Goal: Information Seeking & Learning: Find specific fact

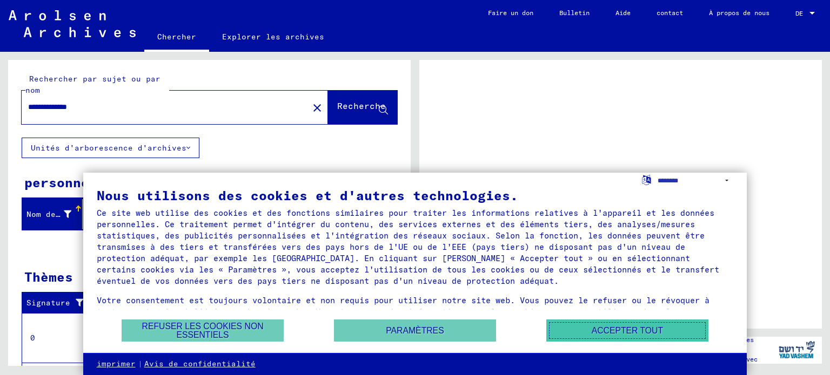
click at [605, 326] on button "Accepter tout" at bounding box center [627, 331] width 162 height 22
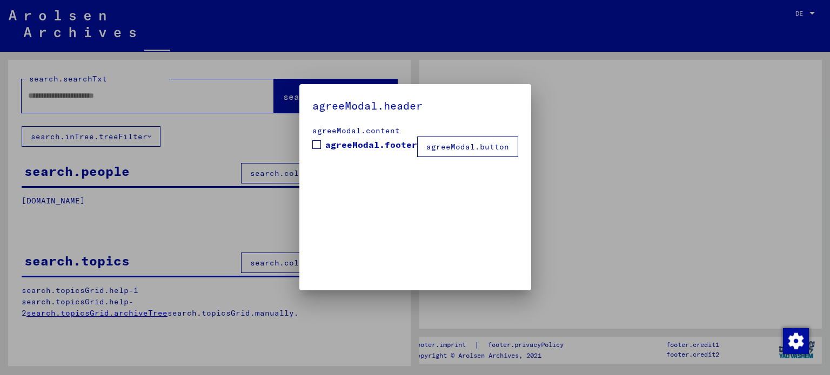
type input "**********"
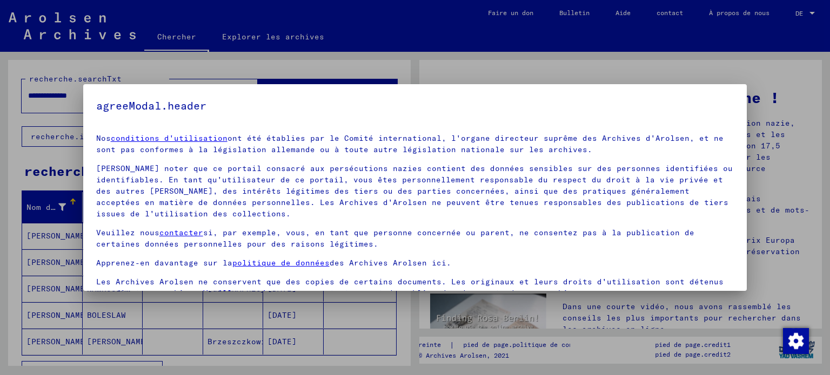
scroll to position [49, 0]
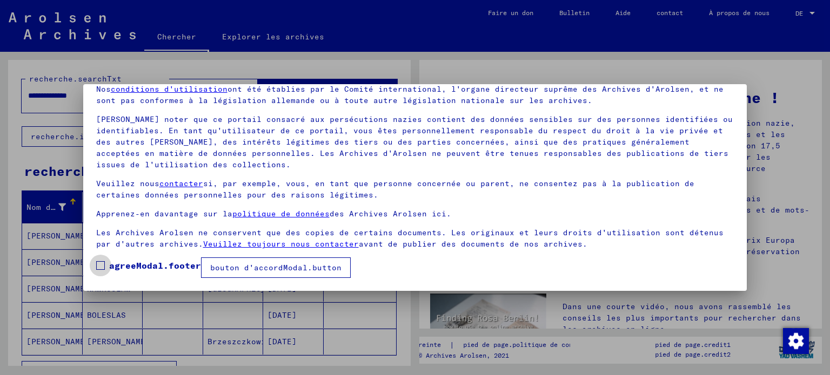
click at [97, 267] on span at bounding box center [100, 265] width 9 height 9
click at [271, 272] on font "bouton d'accordModal.button" at bounding box center [275, 268] width 131 height 10
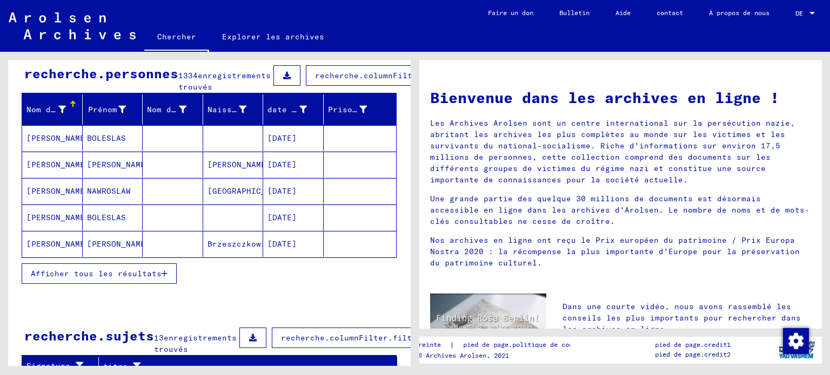
scroll to position [54, 0]
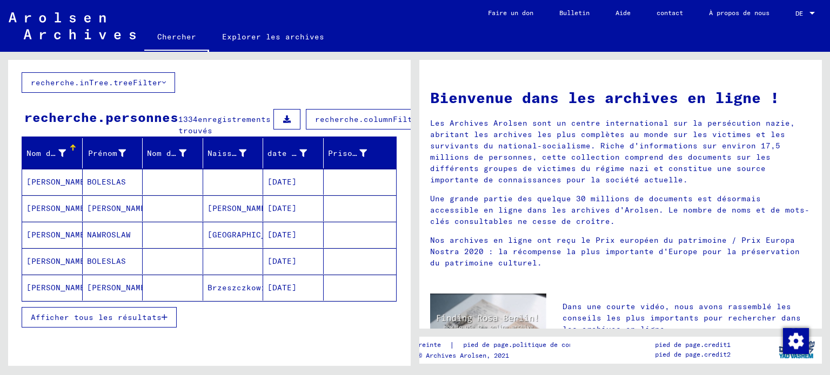
click at [52, 187] on font "[PERSON_NAME]" at bounding box center [57, 182] width 63 height 10
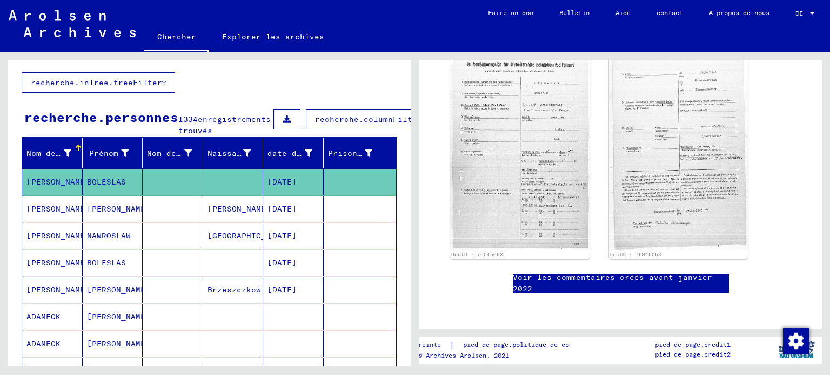
scroll to position [594, 0]
click at [76, 148] on div at bounding box center [77, 146] width 3 height 3
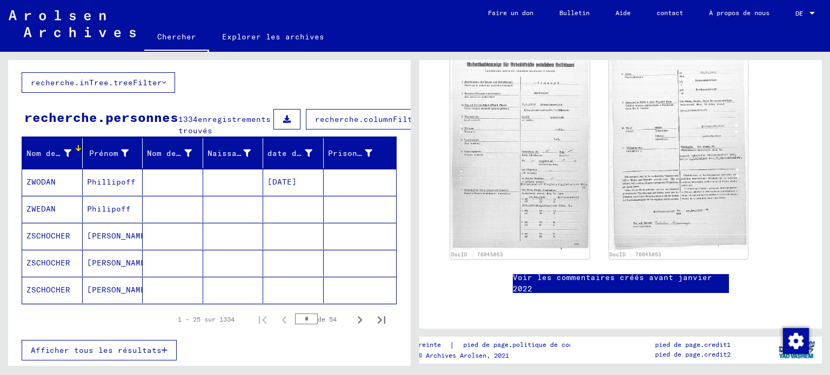
click at [315, 124] on font "recherche.columnFilter.filter" at bounding box center [385, 120] width 140 height 10
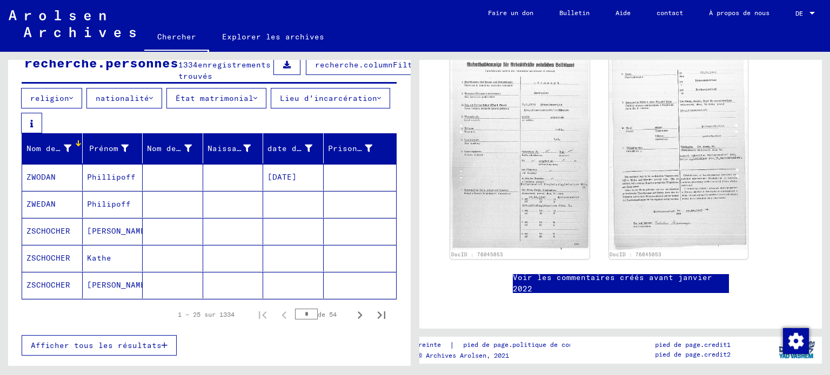
scroll to position [108, 0]
click at [149, 109] on button "nationalité" at bounding box center [124, 99] width 76 height 21
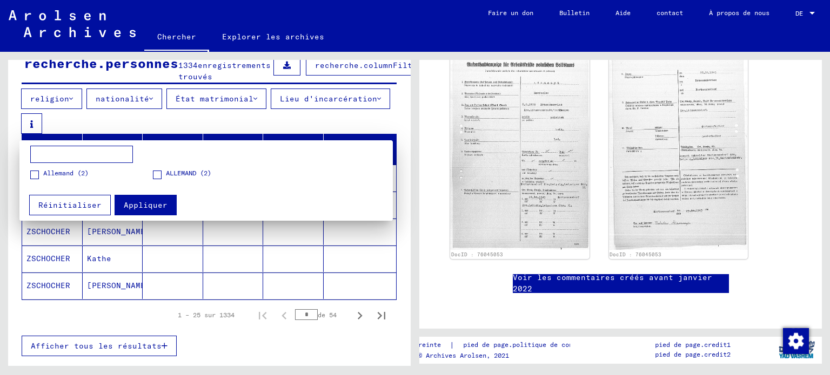
click at [69, 154] on input at bounding box center [81, 154] width 103 height 17
type input "*********"
click at [151, 204] on font "Appliquer" at bounding box center [146, 205] width 44 height 10
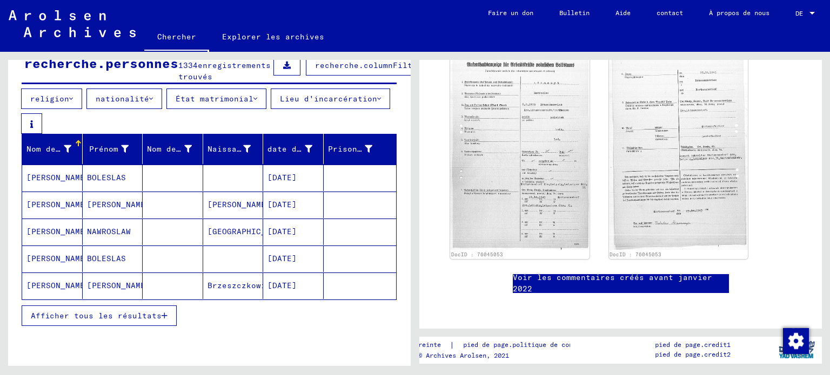
click at [345, 104] on font "Lieu d'incarcération" at bounding box center [328, 99] width 97 height 10
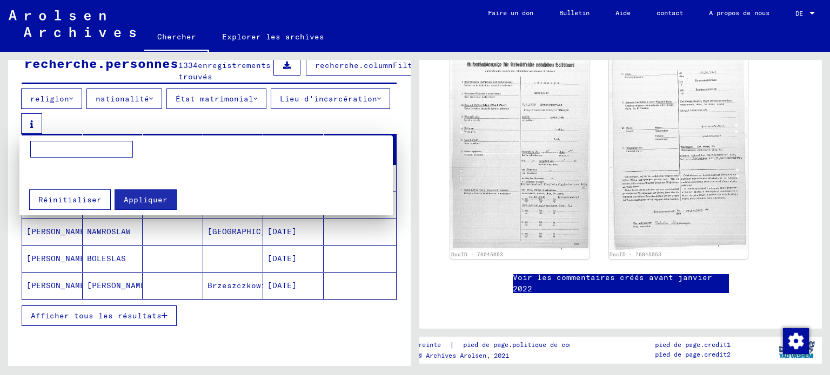
click at [56, 151] on input at bounding box center [81, 149] width 103 height 17
paste input "**********"
type input "**********"
click at [148, 199] on font "Appliquer" at bounding box center [146, 200] width 44 height 10
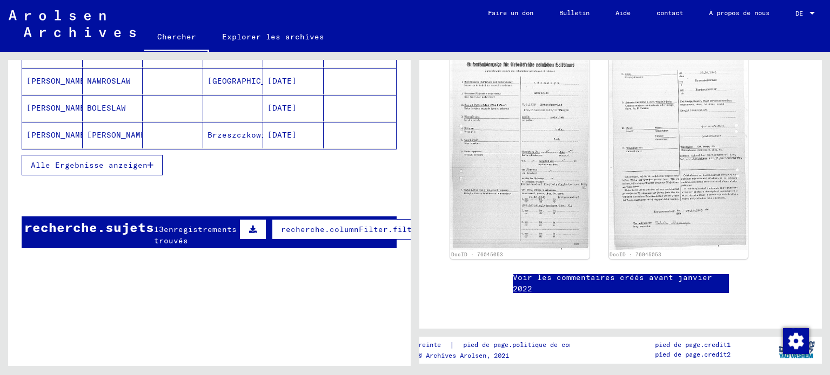
scroll to position [324, 0]
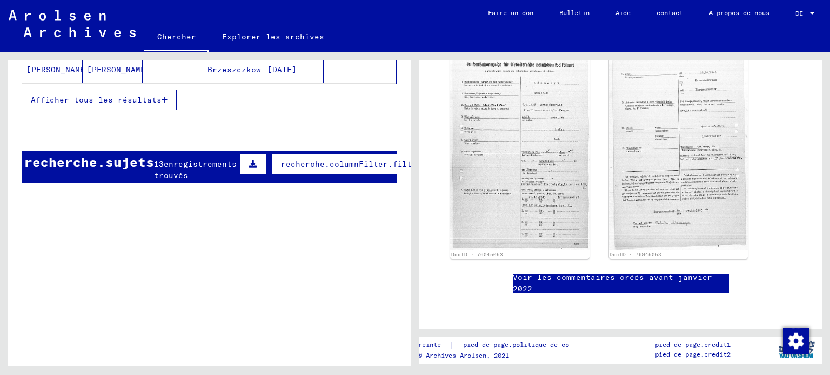
click at [300, 174] on button "recherche.columnFilter.filter" at bounding box center [351, 164] width 159 height 21
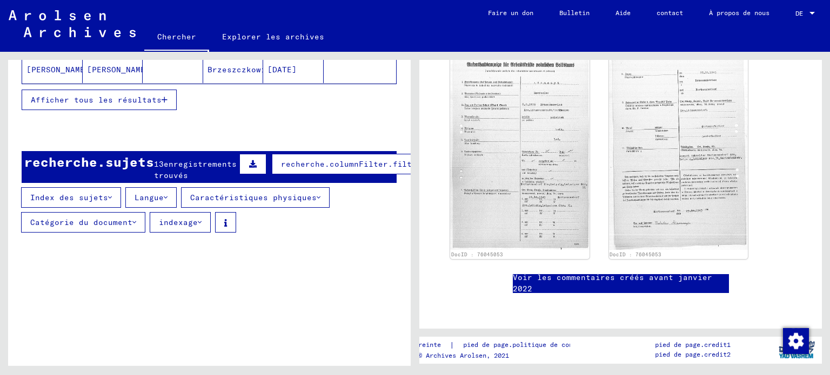
click at [351, 253] on div "titre" at bounding box center [239, 246] width 272 height 11
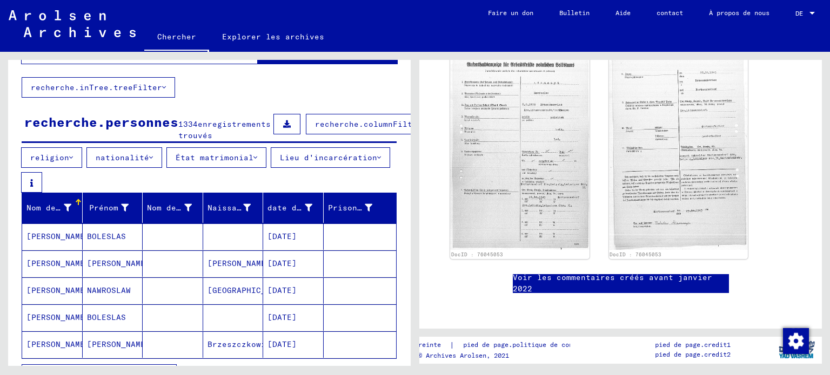
scroll to position [0, 0]
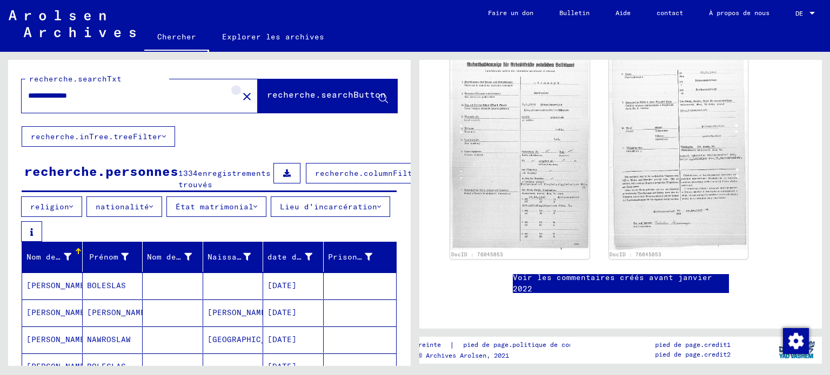
click at [240, 103] on mat-icon "close" at bounding box center [246, 96] width 13 height 13
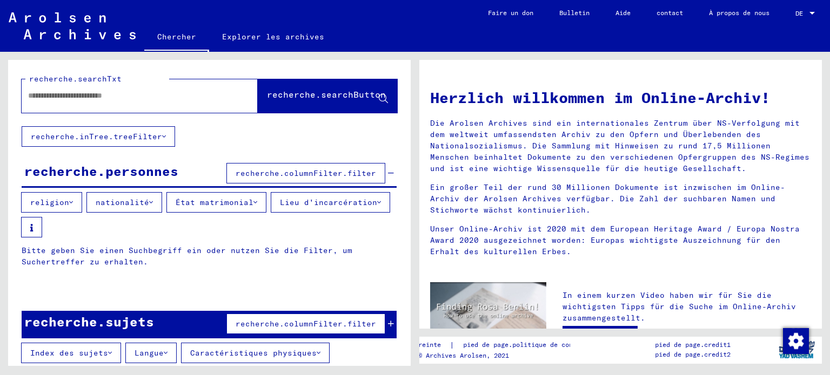
click at [77, 102] on input "text" at bounding box center [126, 95] width 197 height 11
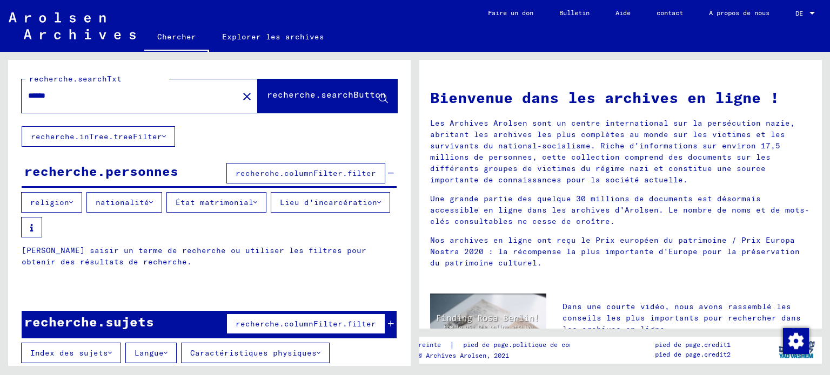
type input "******"
click at [283, 100] on font "recherche.searchButton" at bounding box center [326, 94] width 119 height 11
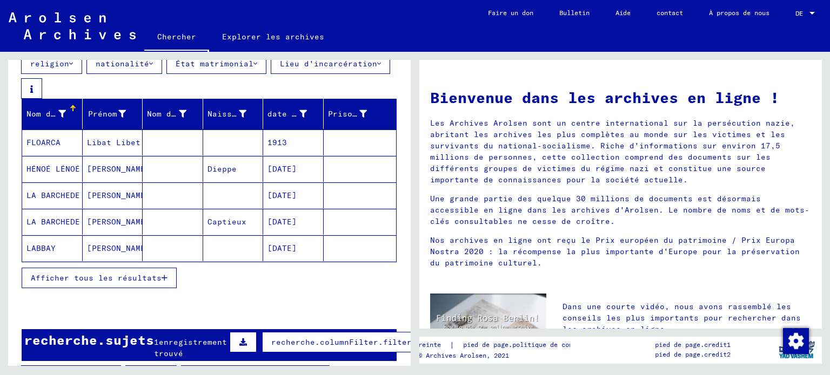
scroll to position [162, 0]
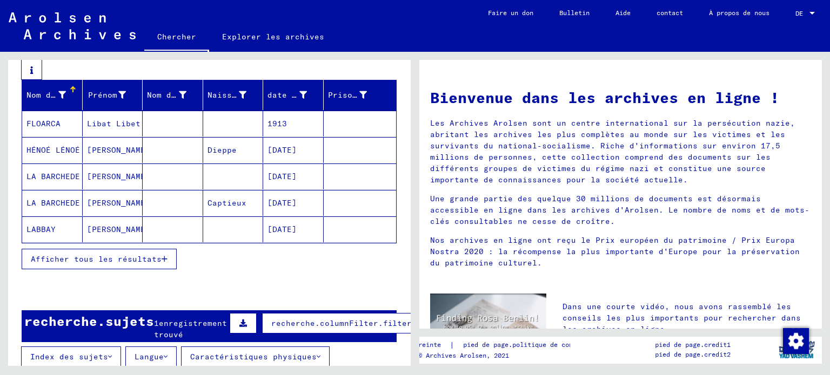
click at [79, 264] on font "Afficher tous les résultats" at bounding box center [96, 259] width 131 height 10
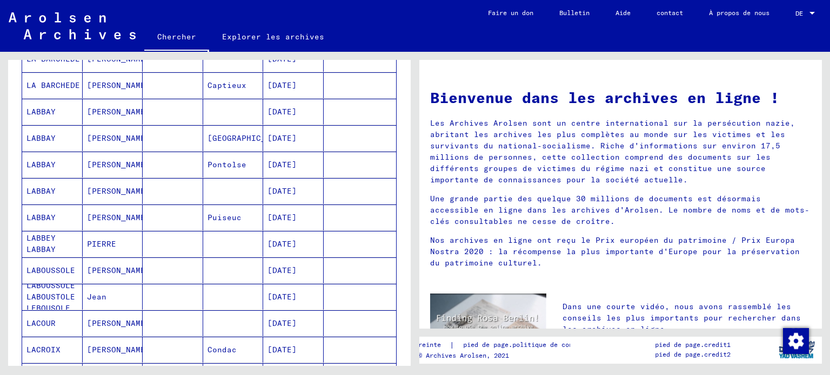
scroll to position [216, 0]
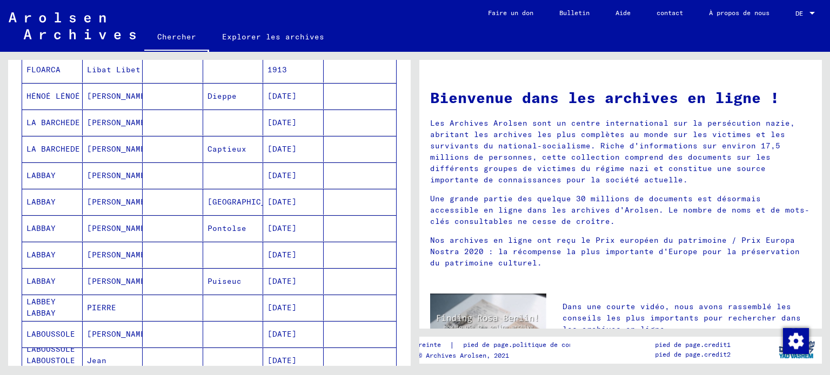
click at [39, 260] on font "LABBAY" at bounding box center [40, 255] width 29 height 10
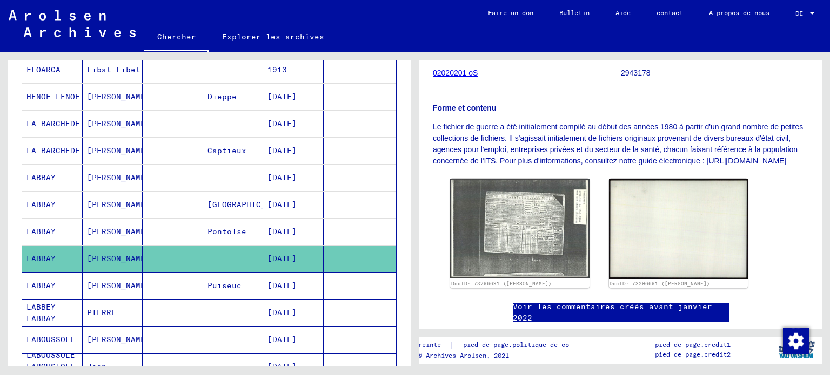
scroll to position [162, 0]
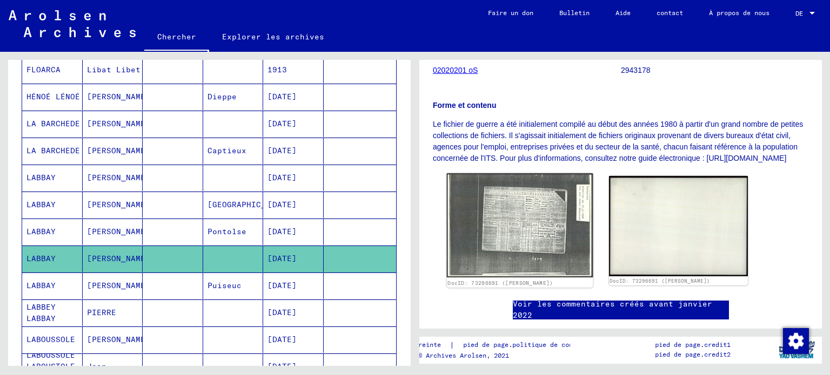
click at [518, 255] on img at bounding box center [520, 225] width 146 height 104
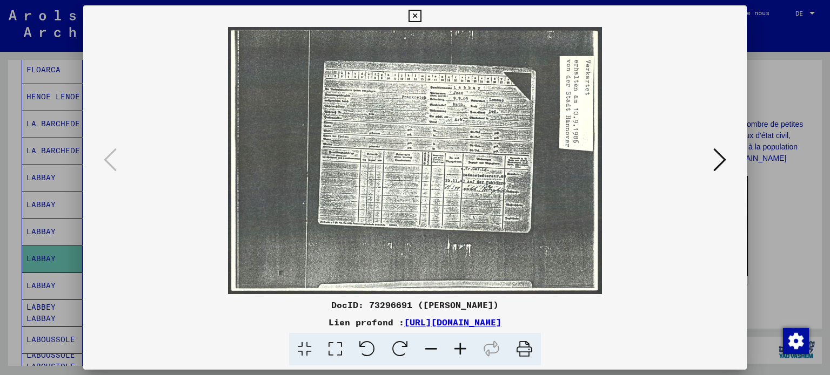
click at [475, 353] on icon at bounding box center [460, 349] width 29 height 33
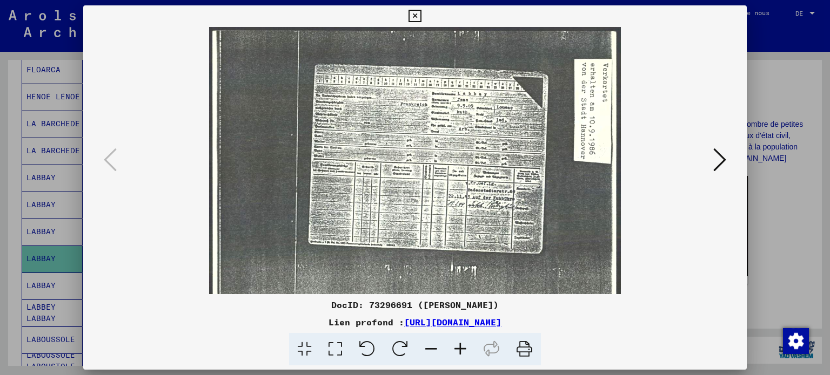
click at [475, 353] on icon at bounding box center [460, 349] width 29 height 33
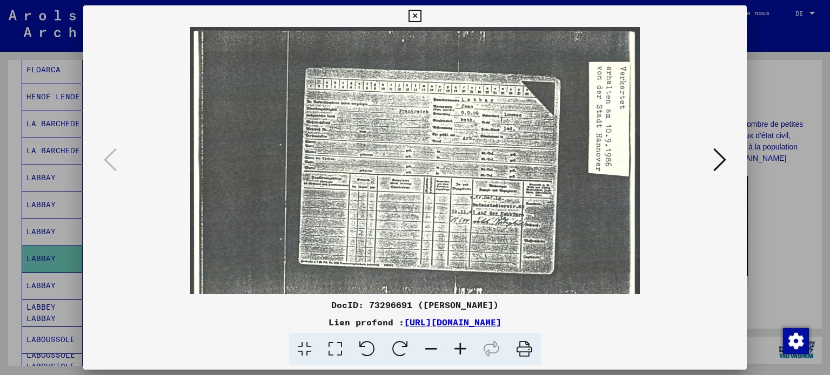
click at [474, 353] on icon at bounding box center [460, 349] width 29 height 33
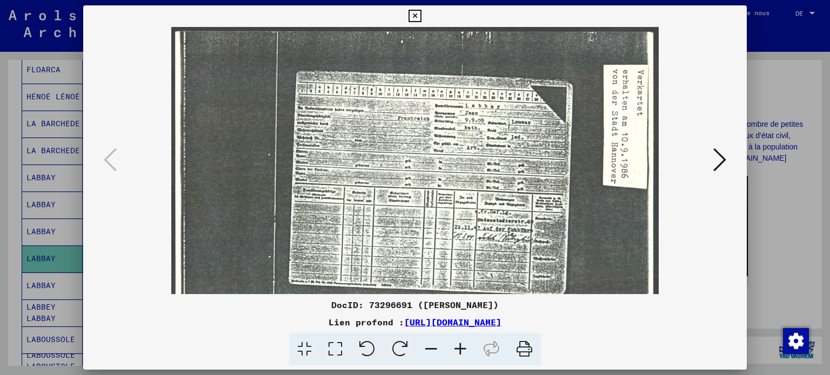
click at [473, 353] on icon at bounding box center [460, 349] width 29 height 33
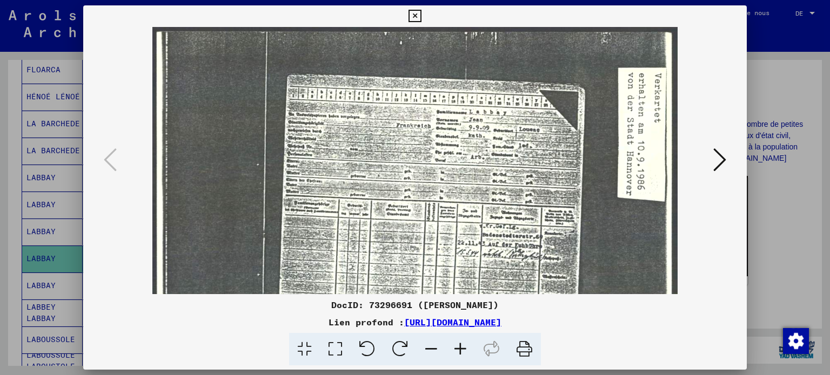
click at [473, 353] on icon at bounding box center [460, 349] width 29 height 33
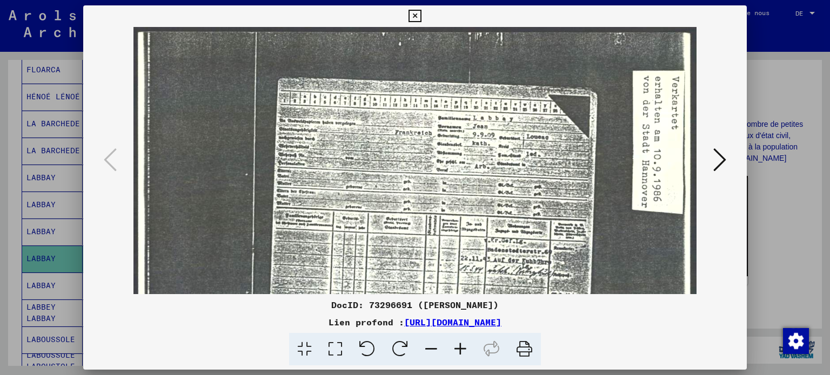
click at [472, 353] on icon at bounding box center [460, 349] width 29 height 33
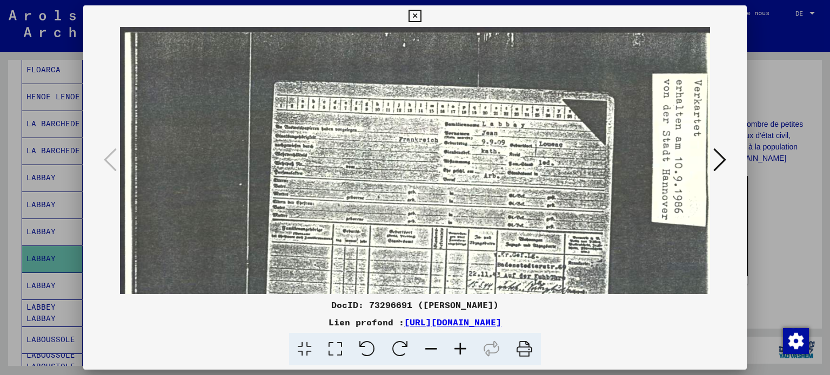
click at [472, 353] on icon at bounding box center [460, 349] width 29 height 33
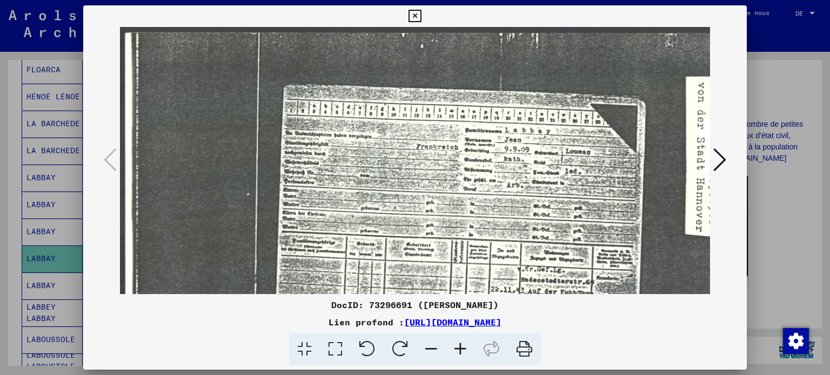
click at [472, 353] on icon at bounding box center [460, 349] width 29 height 33
